Goal: Task Accomplishment & Management: Use online tool/utility

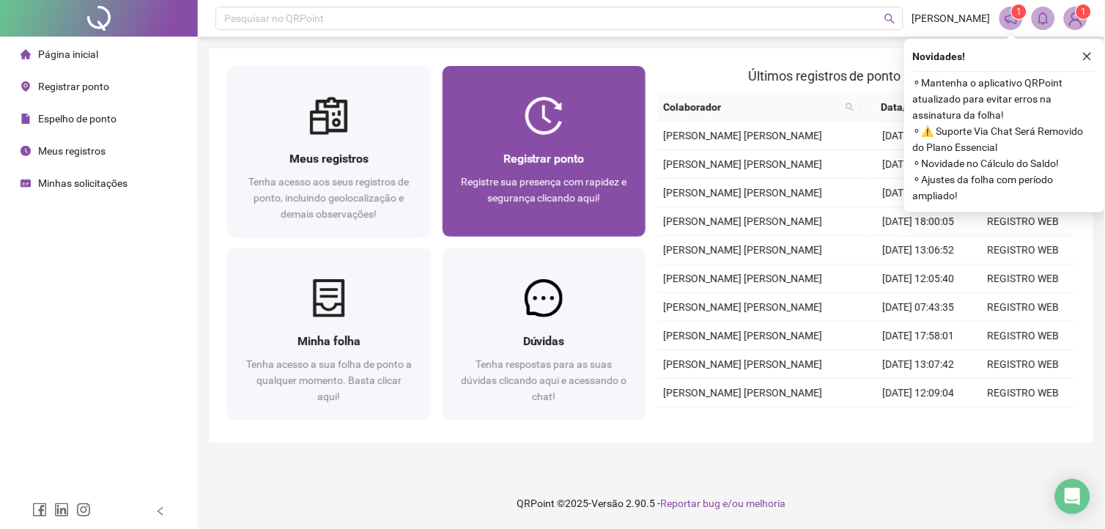
click at [561, 152] on span "Registrar ponto" at bounding box center [543, 159] width 81 height 14
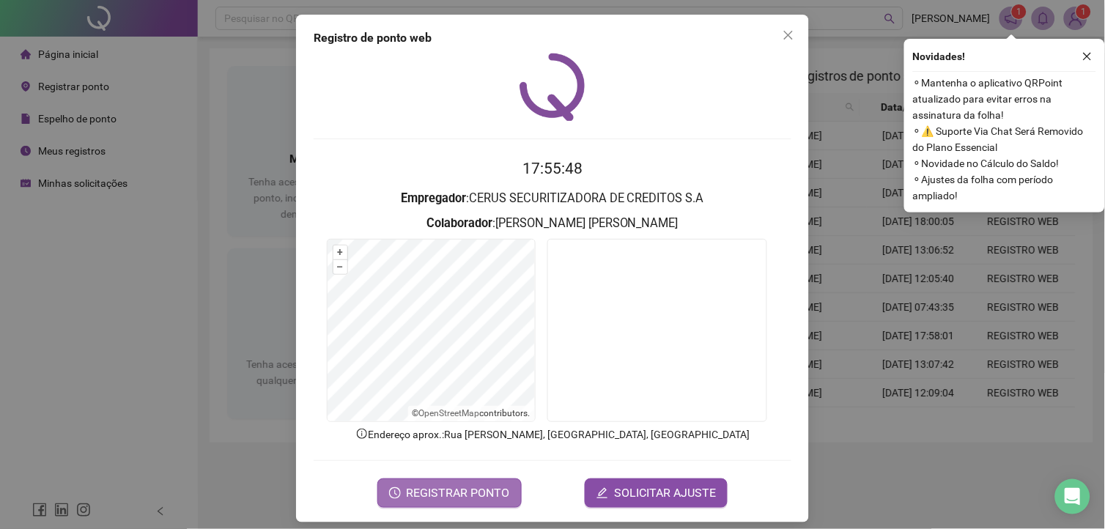
click at [457, 493] on span "REGISTRAR PONTO" at bounding box center [458, 493] width 103 height 18
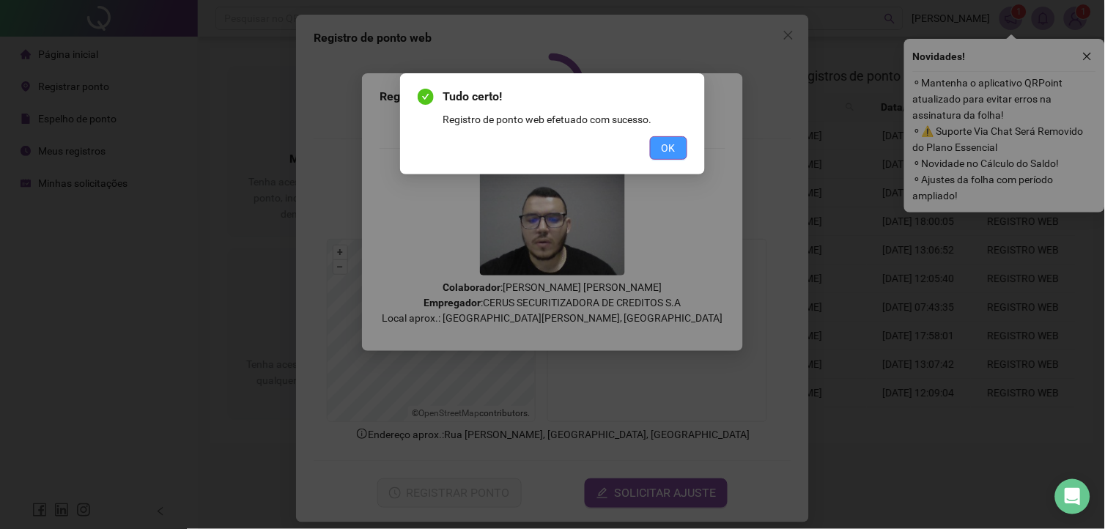
click at [658, 149] on button "OK" at bounding box center [668, 147] width 37 height 23
